Goal: Information Seeking & Learning: Learn about a topic

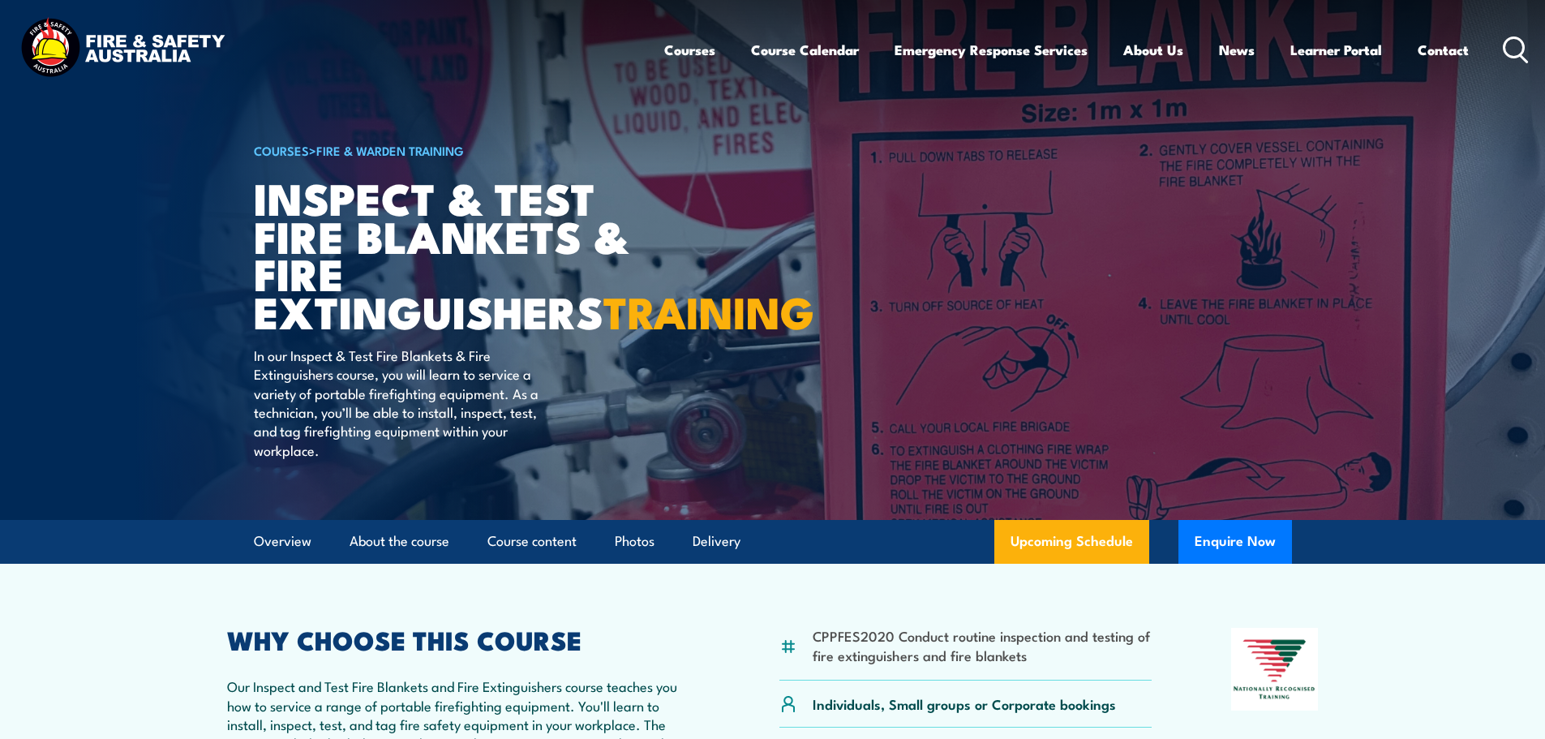
click at [1509, 56] on circle at bounding box center [1513, 46] width 19 height 19
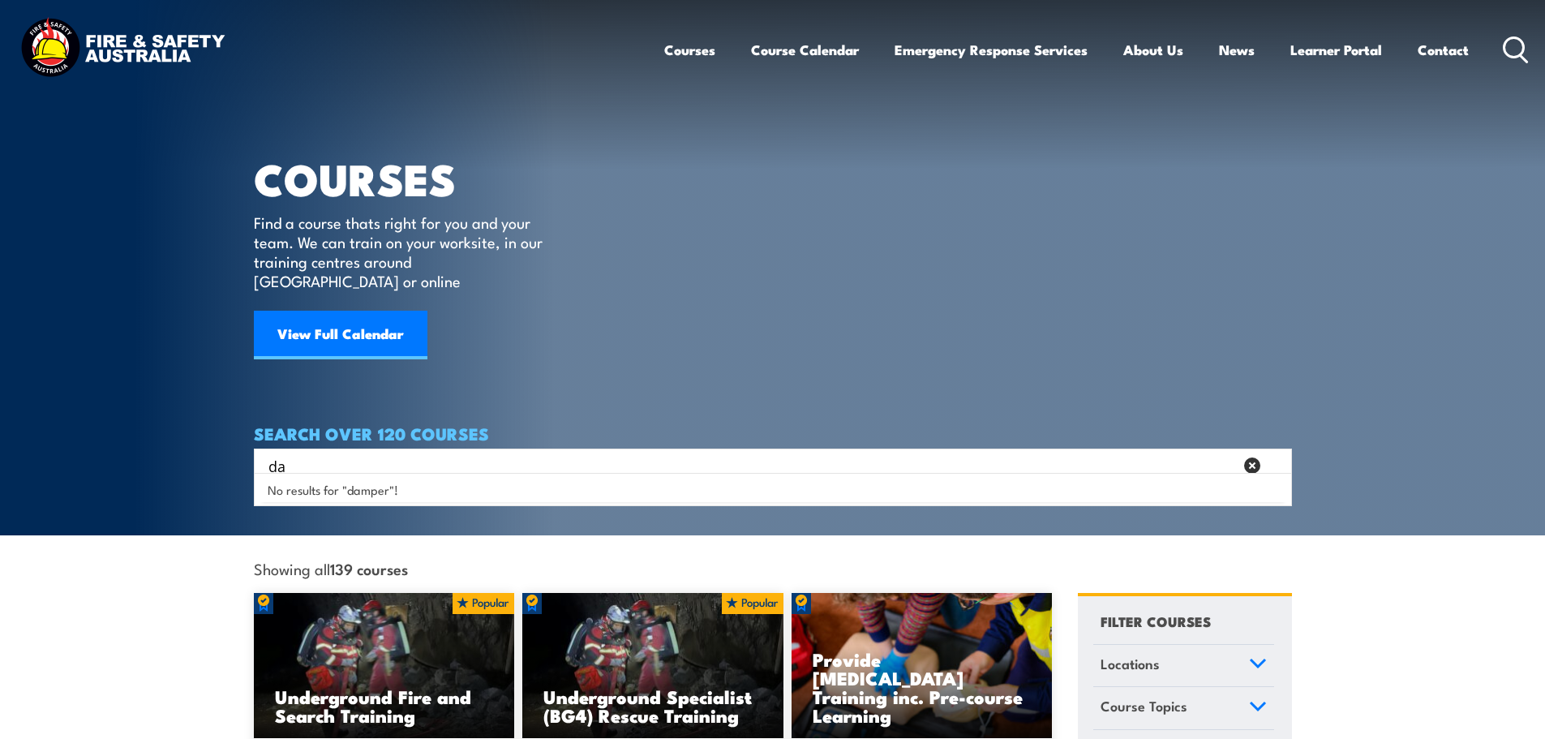
type input "d"
